Goal: Information Seeking & Learning: Learn about a topic

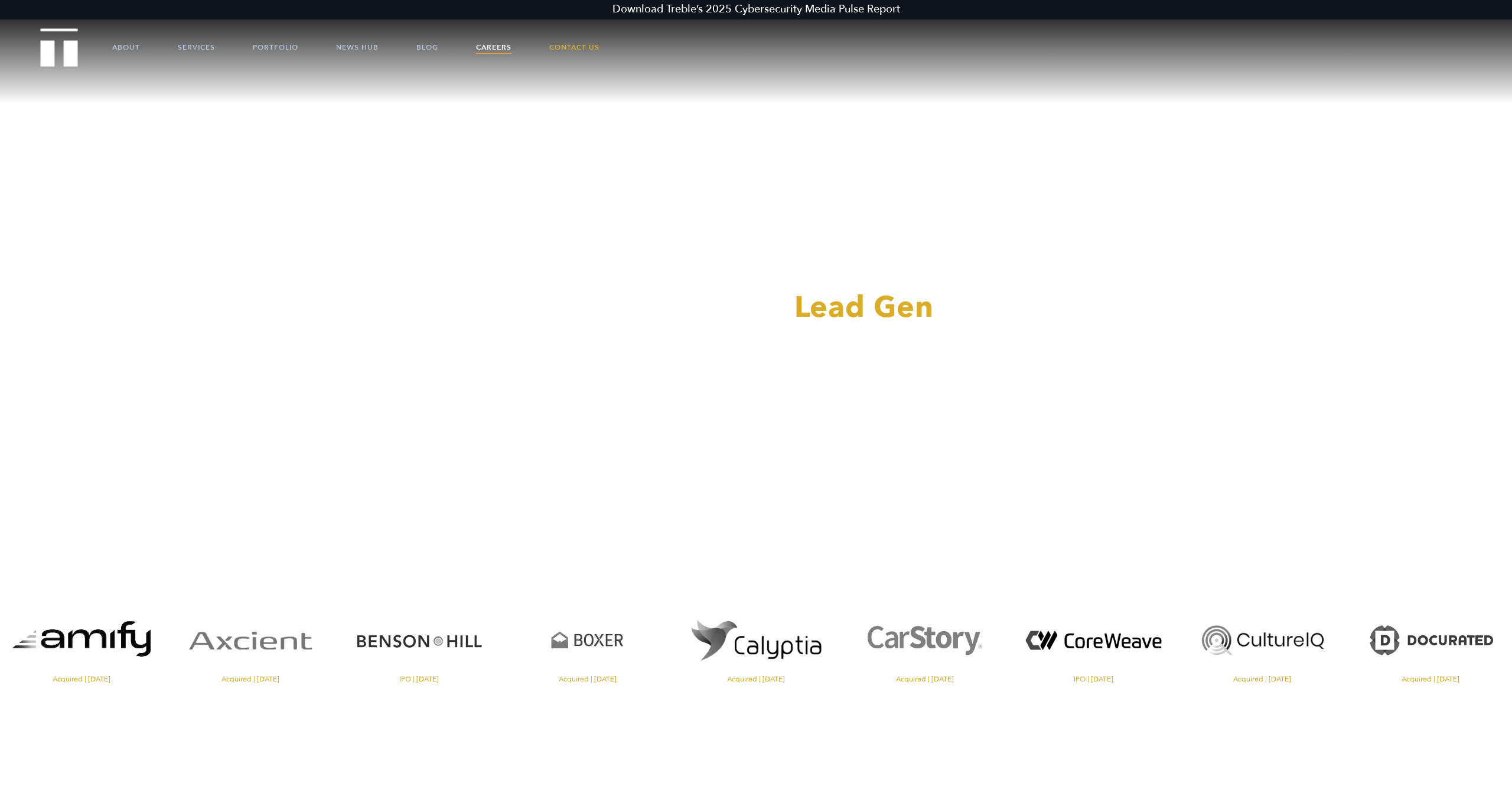
click at [483, 43] on link "Careers" at bounding box center [493, 47] width 35 height 35
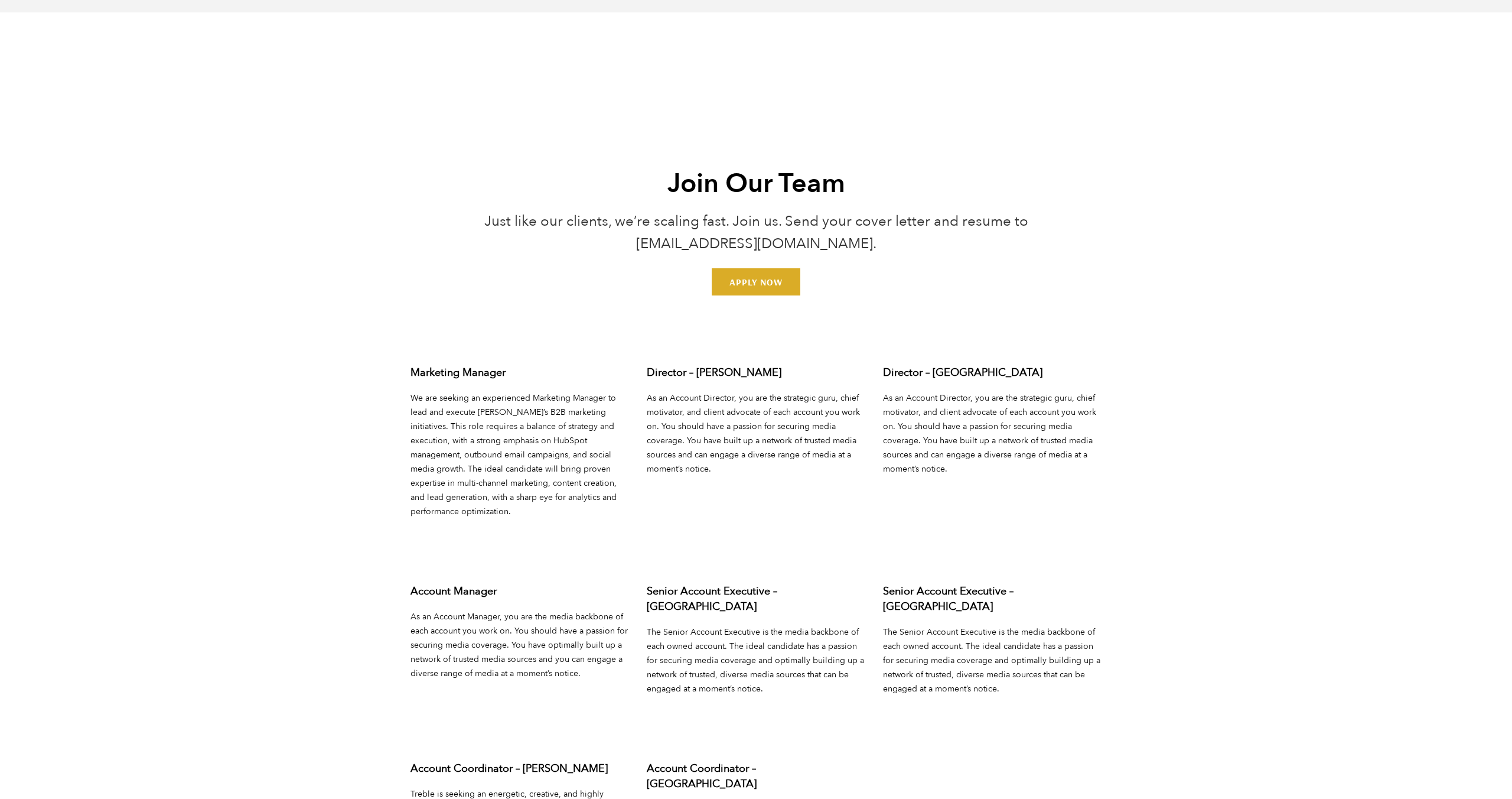
scroll to position [4621, 0]
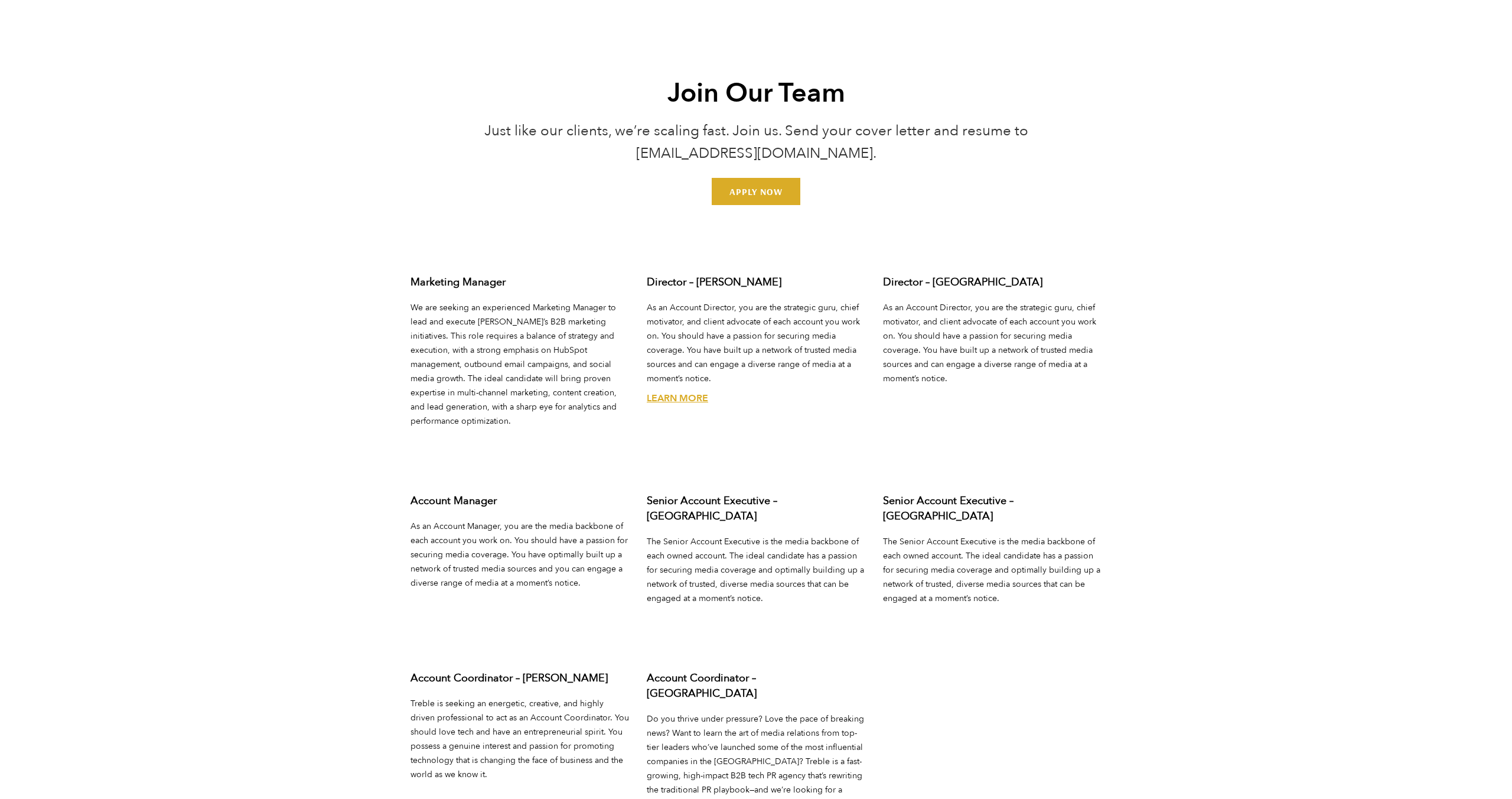
click at [665, 385] on div "Director – Austin As an Account Director, you are the strategic guru, chief mot…" at bounding box center [755, 373] width 236 height 219
click at [667, 392] on link "Learn More" at bounding box center [677, 398] width 62 height 13
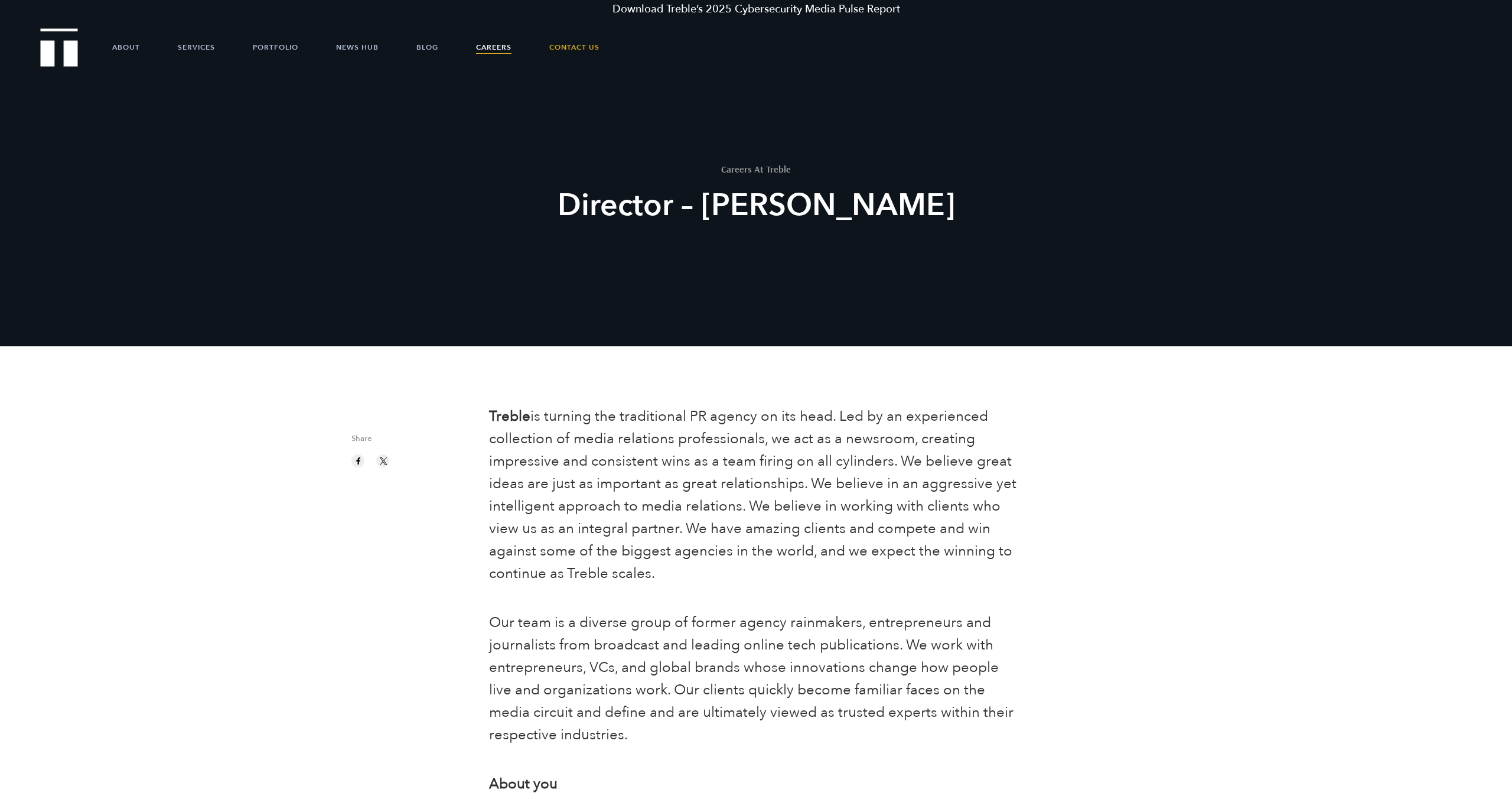
click at [495, 42] on link "Careers" at bounding box center [493, 47] width 35 height 35
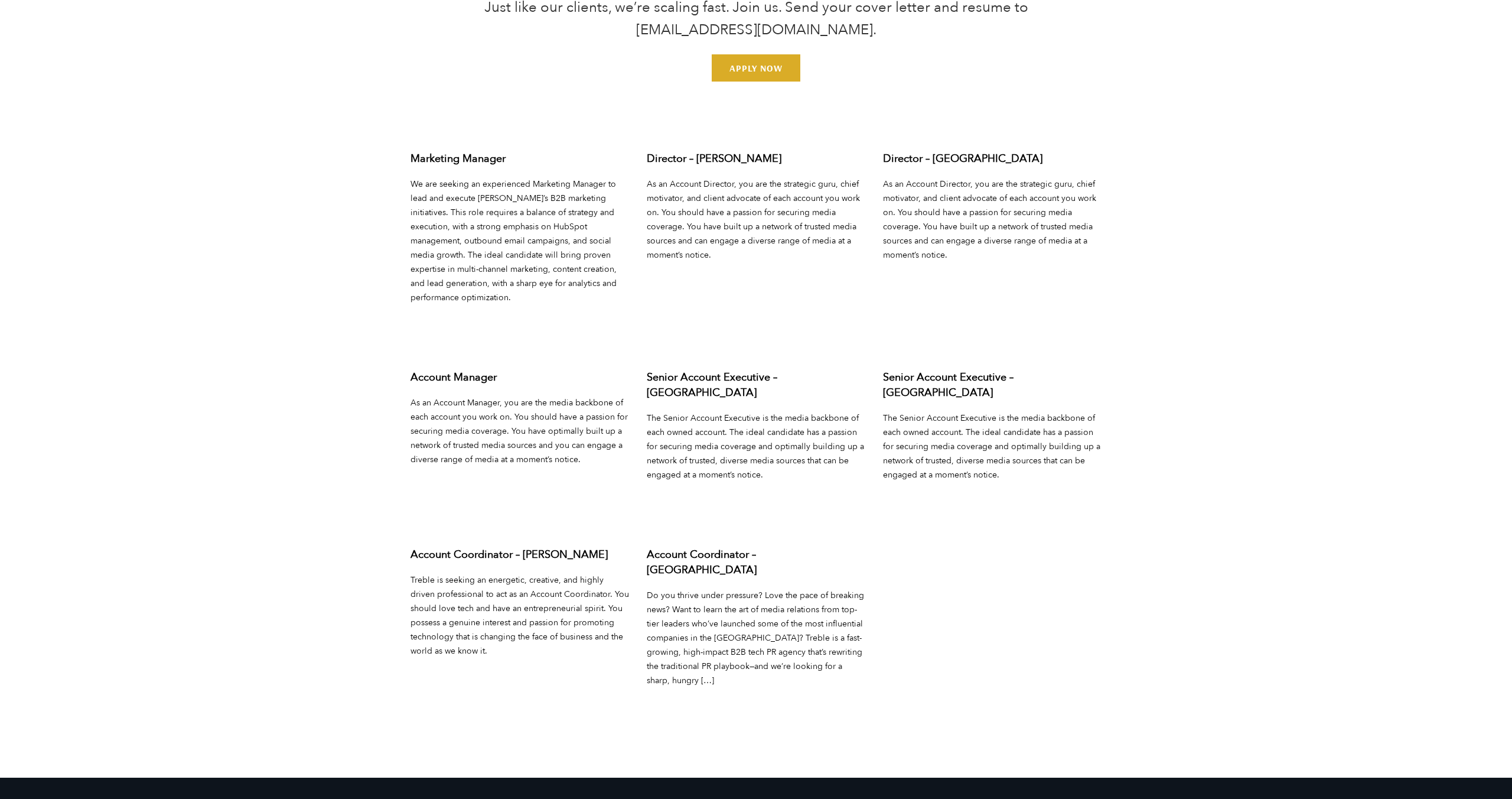
scroll to position [4768, 0]
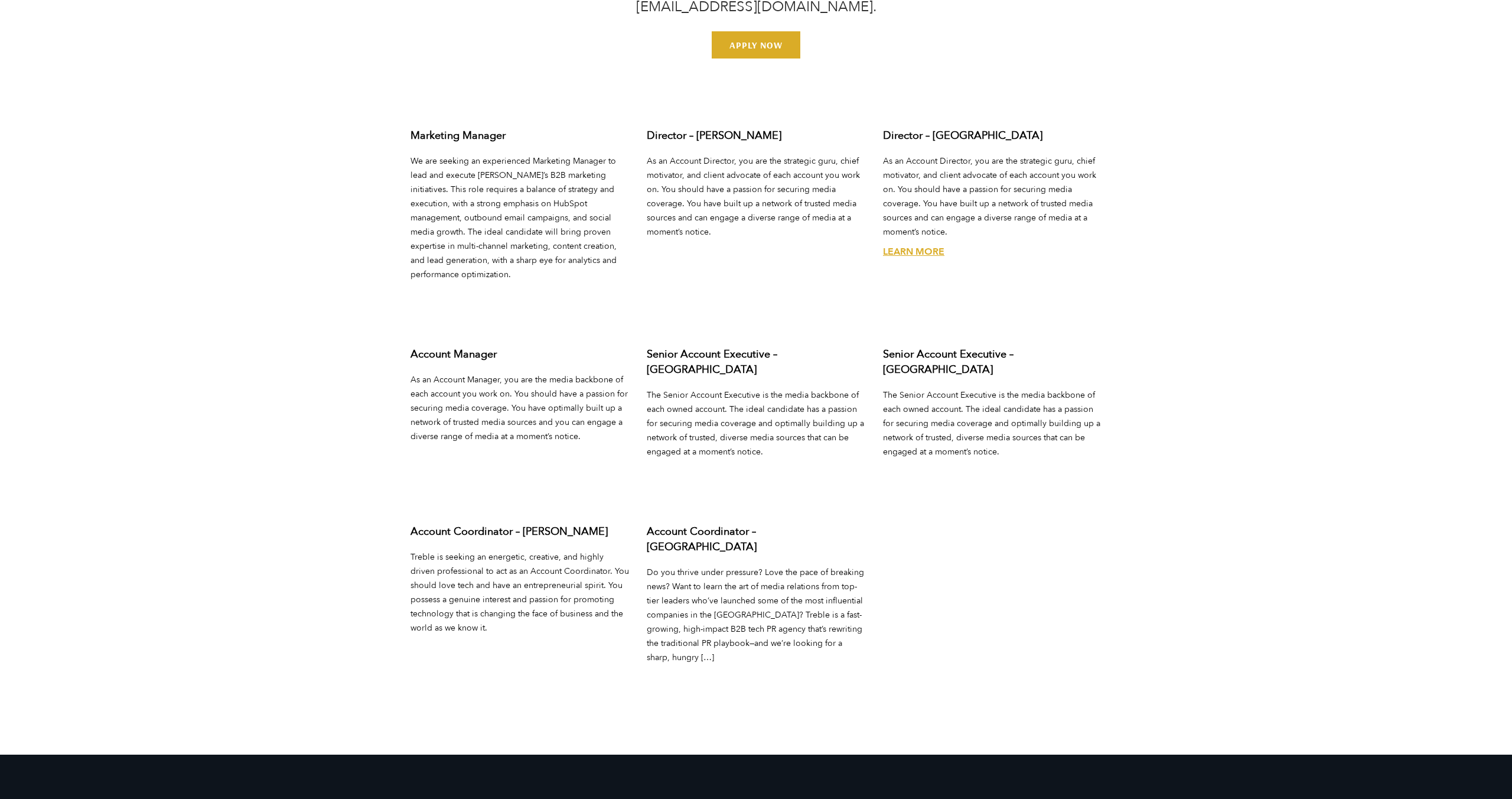
click at [904, 223] on div "Director – San Francisco As an Account Director, you are the strategic guru, ch…" at bounding box center [992, 227] width 236 height 219
click at [904, 245] on link "Learn More" at bounding box center [914, 251] width 62 height 13
